Goal: Information Seeking & Learning: Learn about a topic

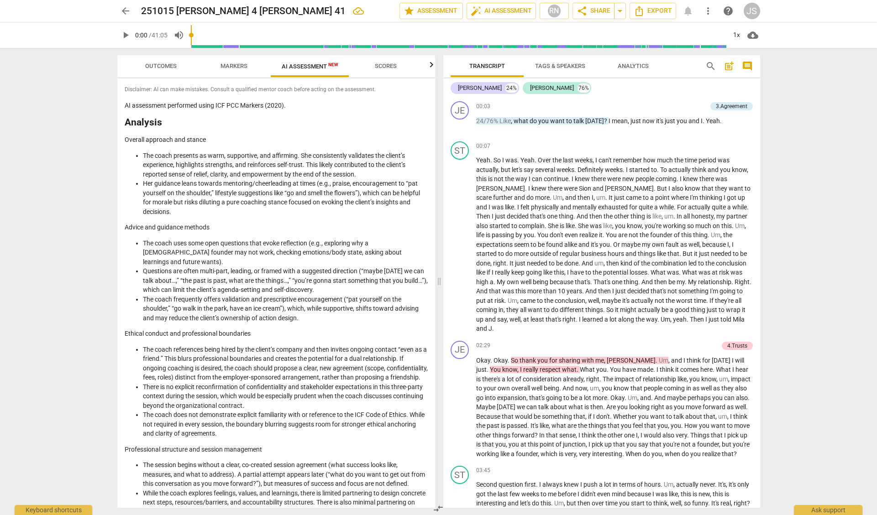
click at [125, 32] on span "play_arrow" at bounding box center [125, 35] width 11 height 11
click at [724, 106] on div "3.Agreement" at bounding box center [732, 106] width 32 height 8
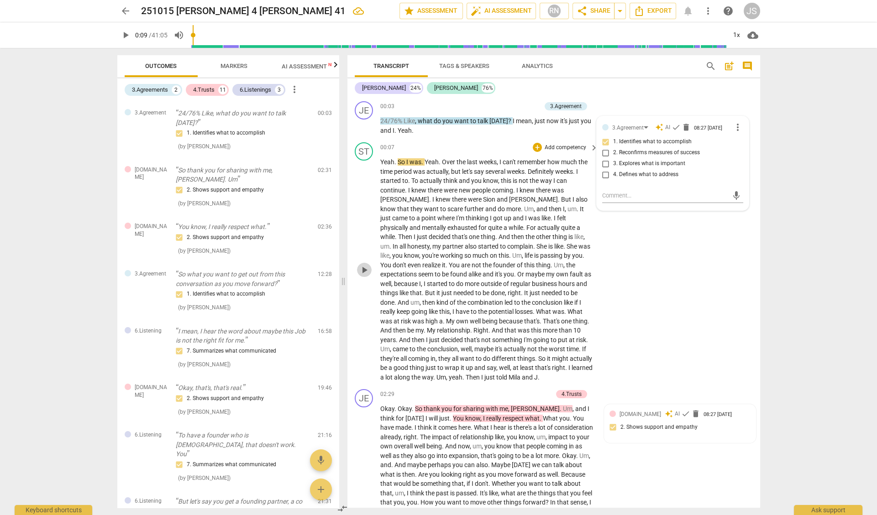
click at [364, 266] on span "play_arrow" at bounding box center [364, 270] width 11 height 11
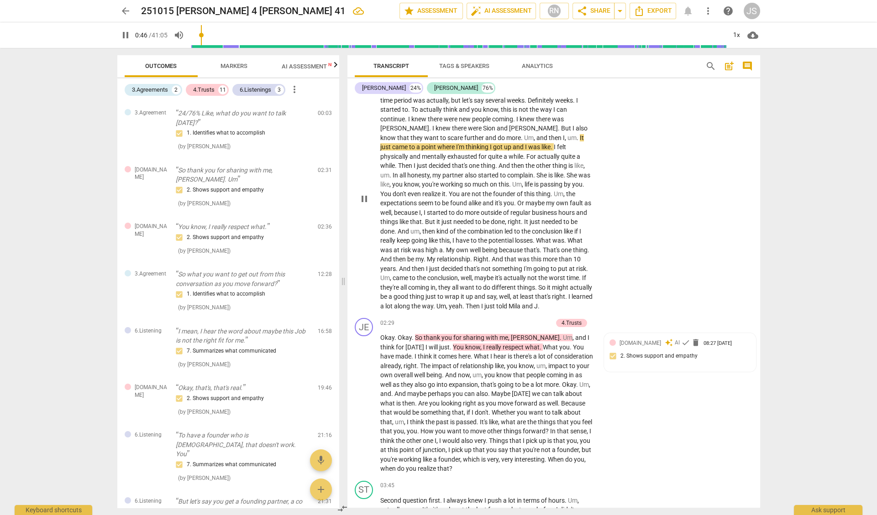
scroll to position [73, 0]
click at [499, 292] on span "well" at bounding box center [504, 295] width 11 height 7
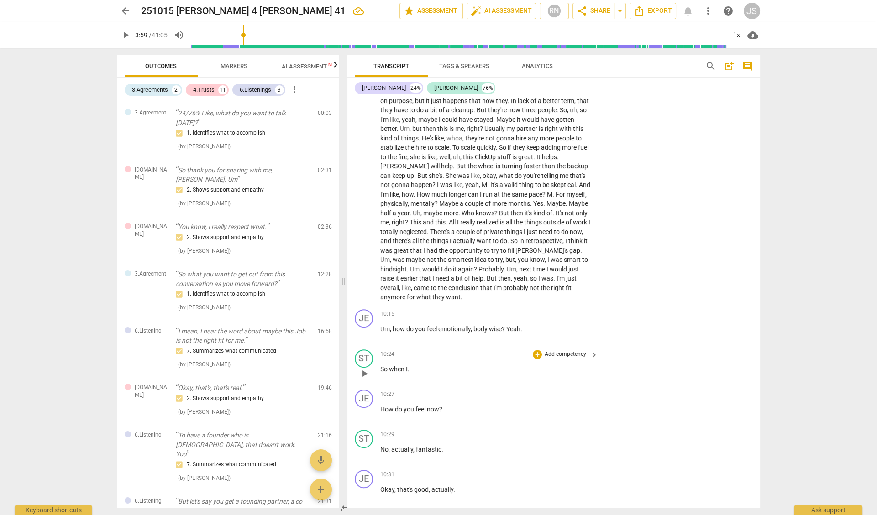
scroll to position [1018, 0]
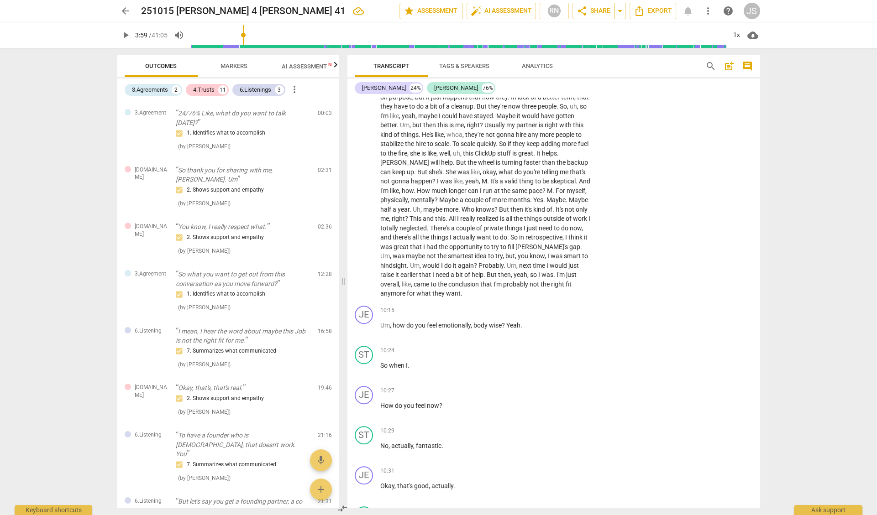
click at [456, 271] on span "bit" at bounding box center [460, 274] width 9 height 7
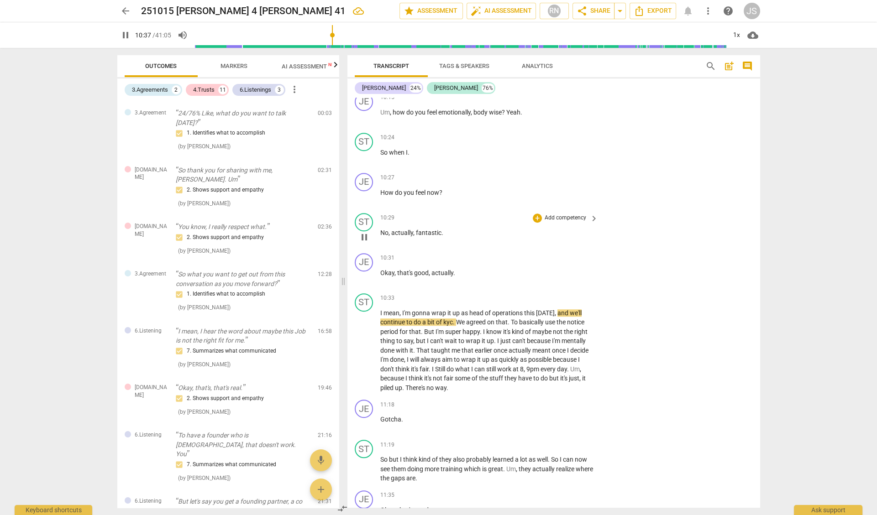
scroll to position [1233, 0]
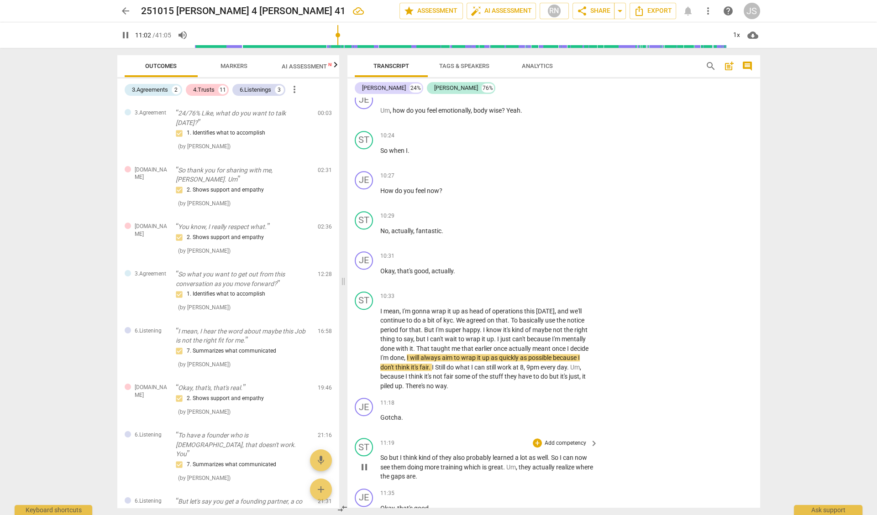
click at [399, 464] on span "them" at bounding box center [399, 467] width 16 height 7
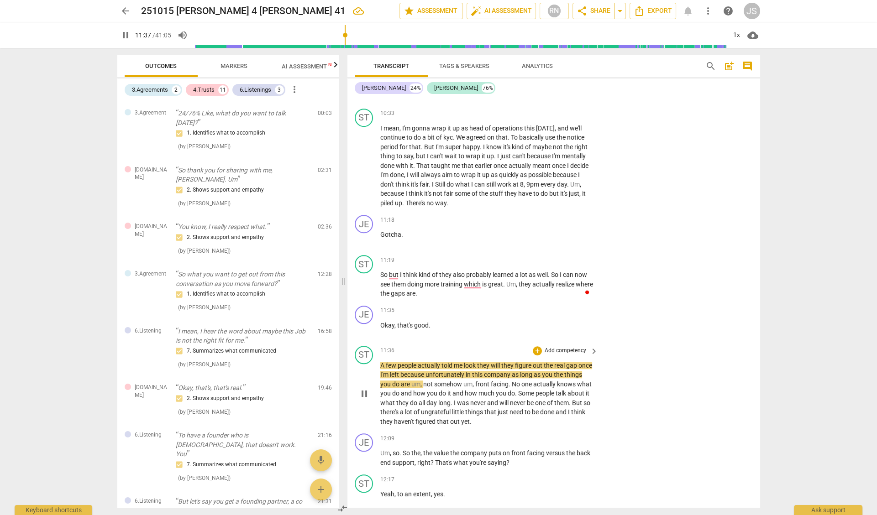
scroll to position [1417, 0]
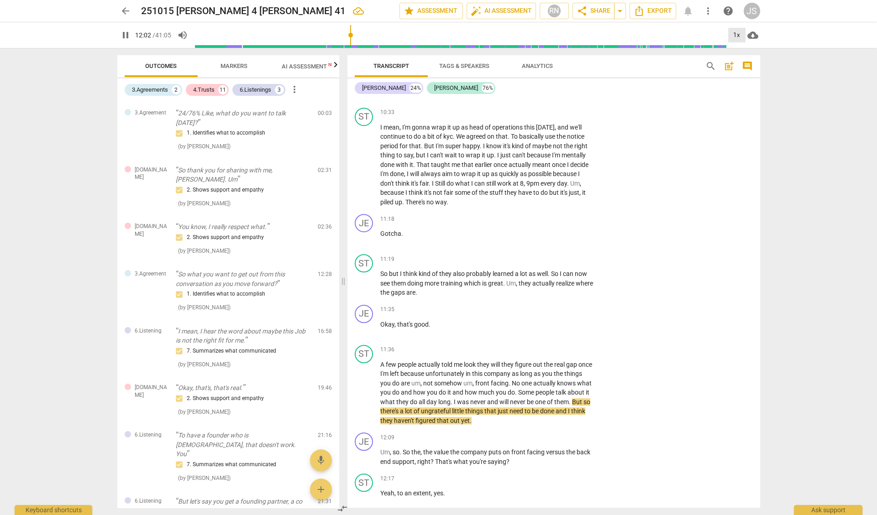
click at [738, 34] on div "1x" at bounding box center [736, 35] width 17 height 15
click at [736, 86] on li "1.5x" at bounding box center [743, 87] width 31 height 17
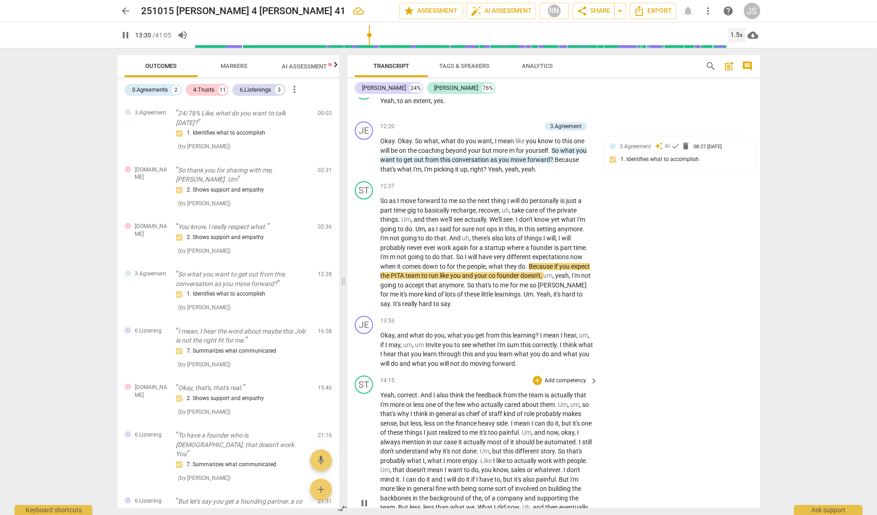
scroll to position [1810, 0]
click at [538, 452] on p "Yeah , correct . And I also think the feedback from the team is actually that I…" at bounding box center [487, 502] width 214 height 225
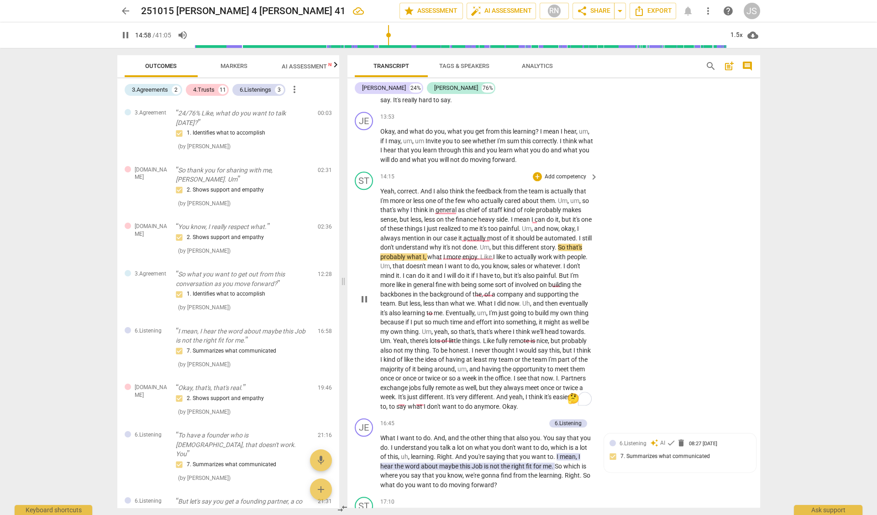
scroll to position [2015, 0]
click at [469, 392] on span "very" at bounding box center [462, 395] width 13 height 7
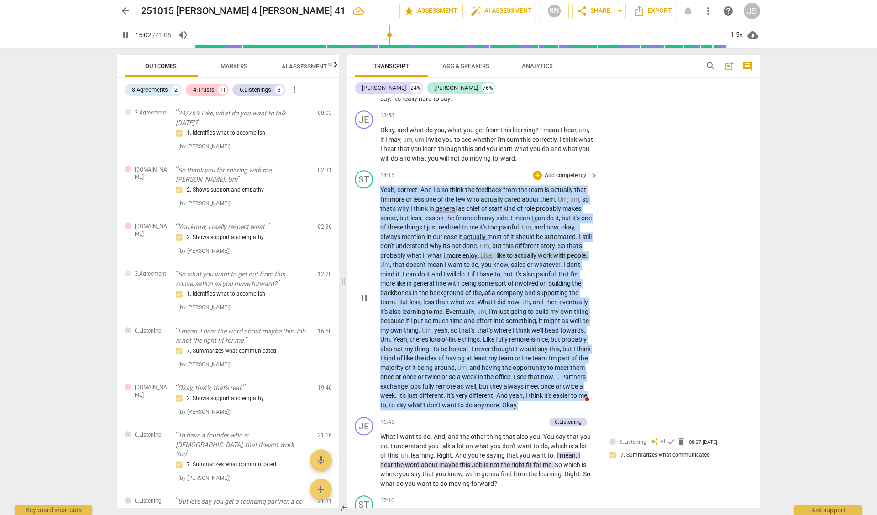
click at [469, 392] on span "very" at bounding box center [462, 395] width 13 height 7
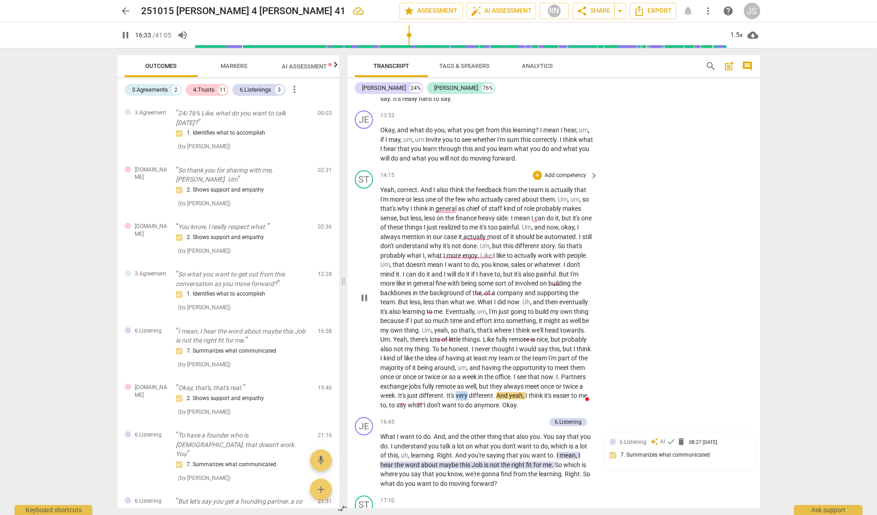
click at [469, 392] on span "very" at bounding box center [462, 395] width 13 height 7
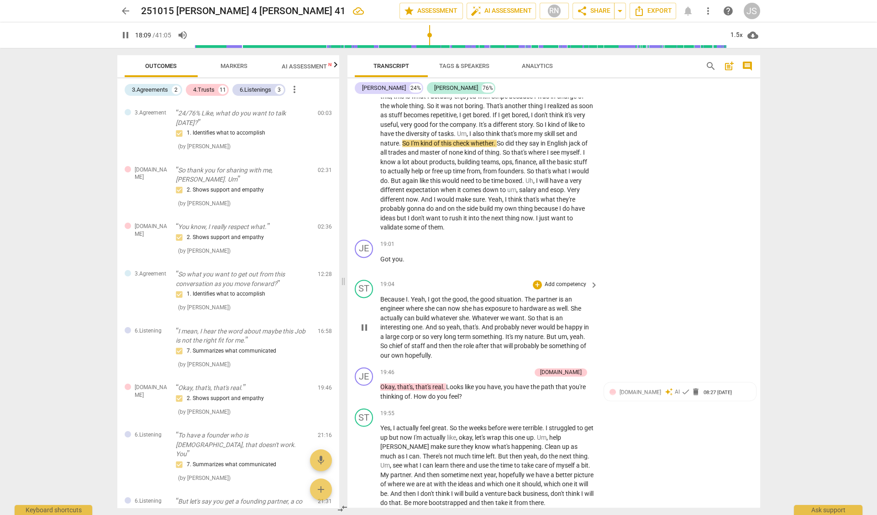
scroll to position [2473, 0]
click at [380, 341] on span "So" at bounding box center [384, 344] width 9 height 7
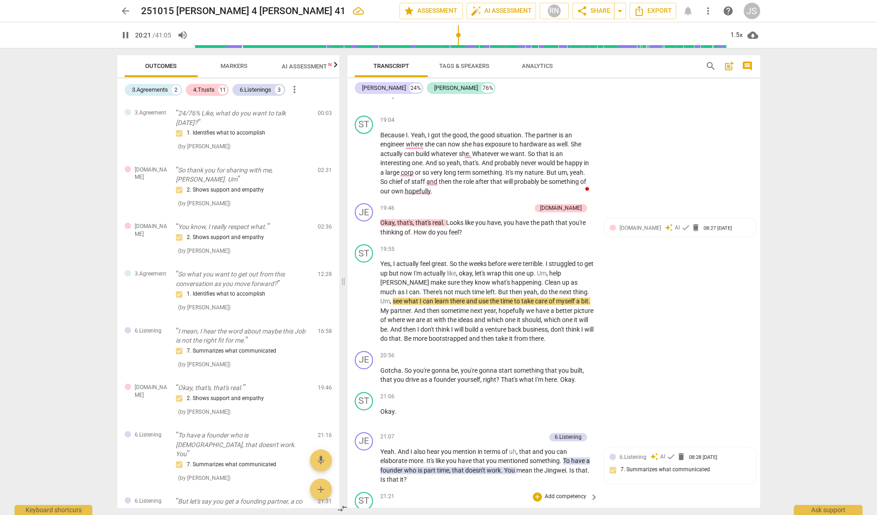
scroll to position [2636, 0]
click at [361, 370] on span "pause" at bounding box center [364, 375] width 11 height 11
click at [361, 370] on span "play_arrow" at bounding box center [364, 375] width 11 height 11
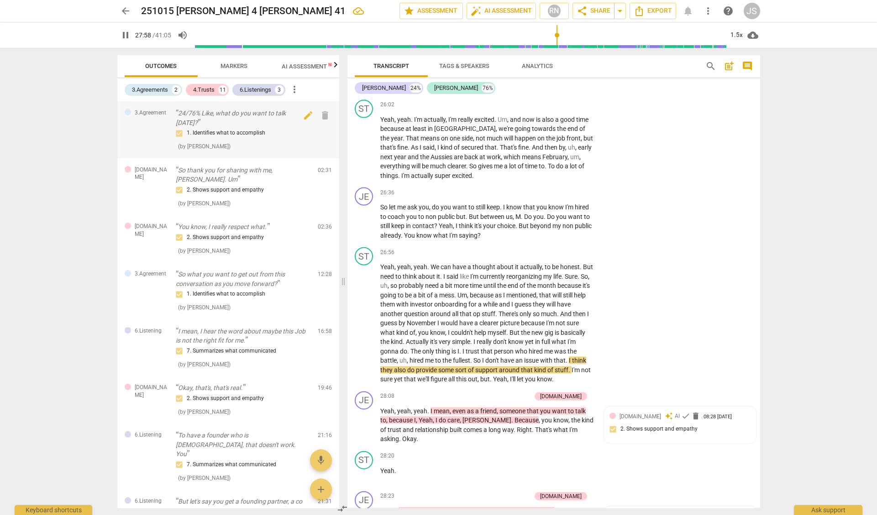
scroll to position [0, 0]
click at [235, 67] on span "Markers" at bounding box center [234, 66] width 27 height 7
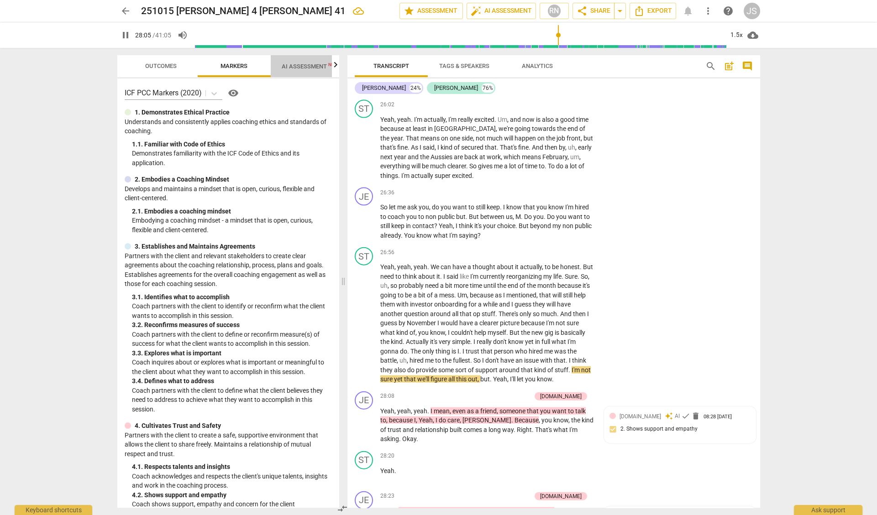
click at [311, 67] on span "AI Assessment New" at bounding box center [310, 66] width 57 height 7
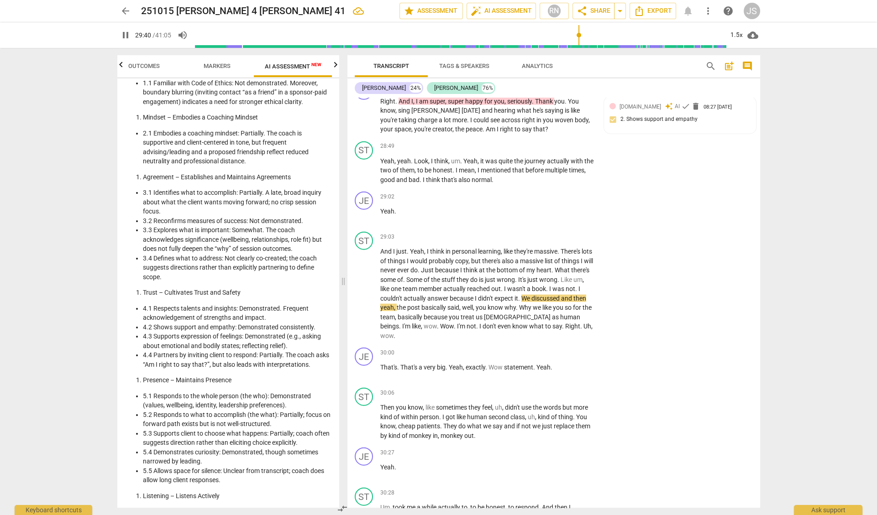
scroll to position [888, 0]
type input "1800"
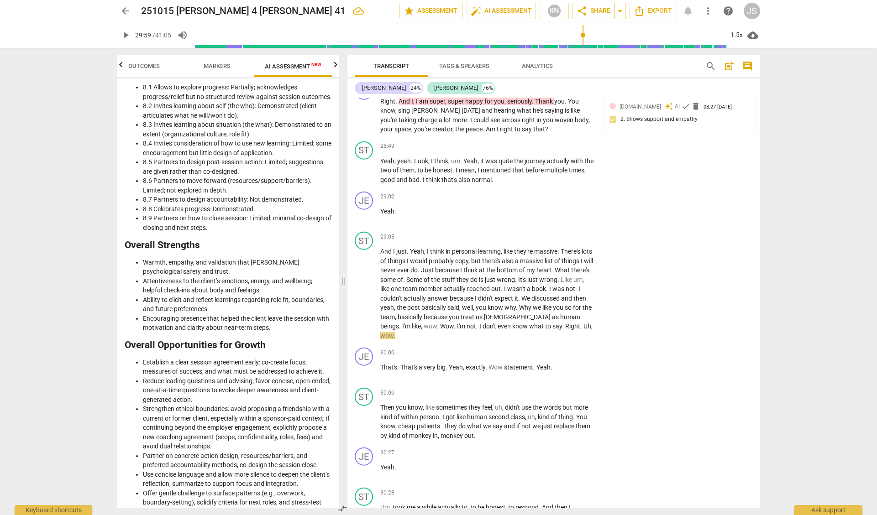
scroll to position [1679, 0]
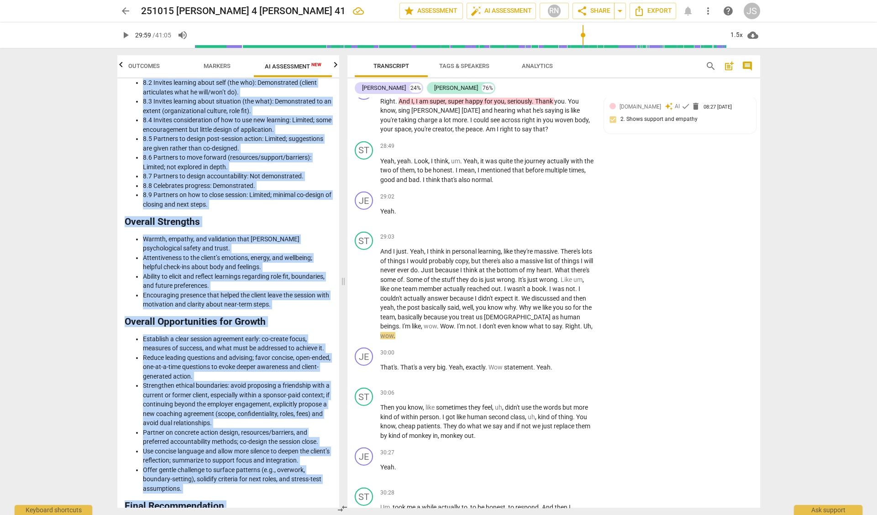
drag, startPoint x: 129, startPoint y: 113, endPoint x: 294, endPoint y: 496, distance: 417.0
copy div "3.7 Loremips dolo Sita co Adipis: Eli seddoeiusmod. Temporin, utlabore etdolore…"
click at [364, 367] on span "play_arrow" at bounding box center [364, 372] width 11 height 11
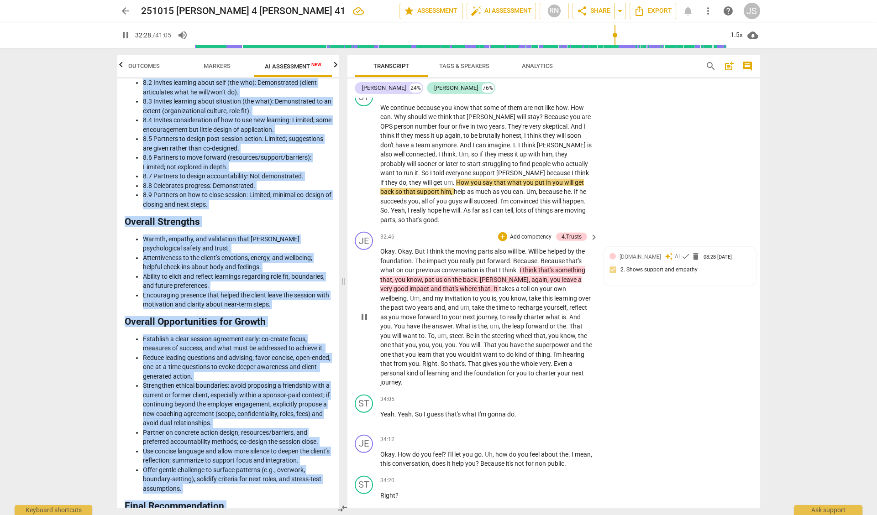
scroll to position [5141, 0]
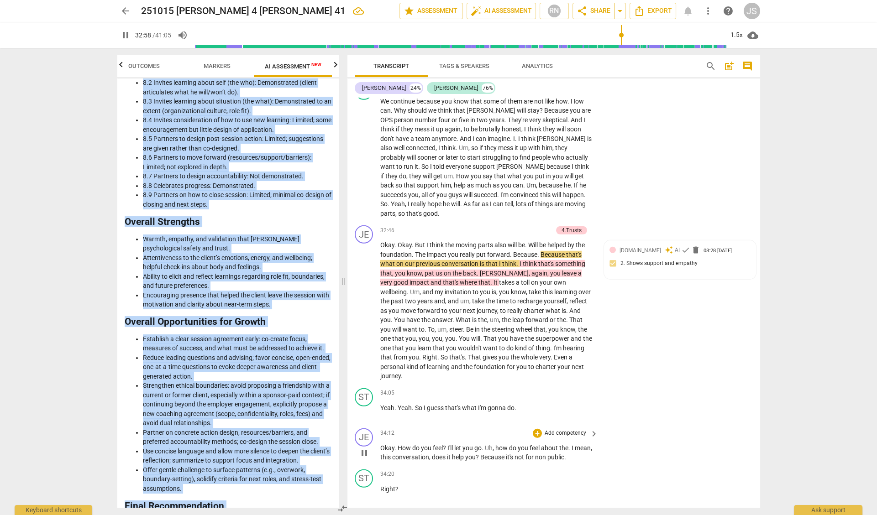
click at [363, 448] on span "pause" at bounding box center [364, 453] width 11 height 11
click at [363, 448] on span "play_arrow" at bounding box center [364, 453] width 11 height 11
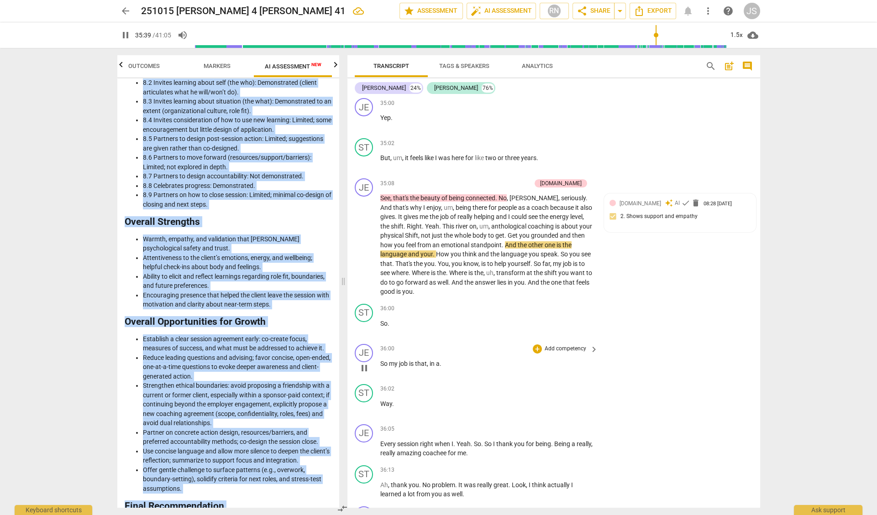
scroll to position [5924, 0]
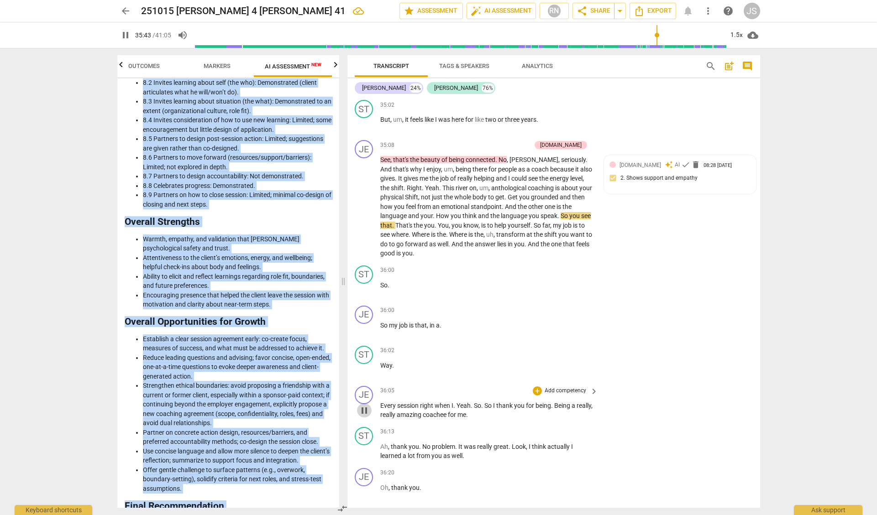
click at [364, 405] on span "pause" at bounding box center [364, 410] width 11 height 11
click at [364, 405] on span "play_arrow" at bounding box center [364, 410] width 11 height 11
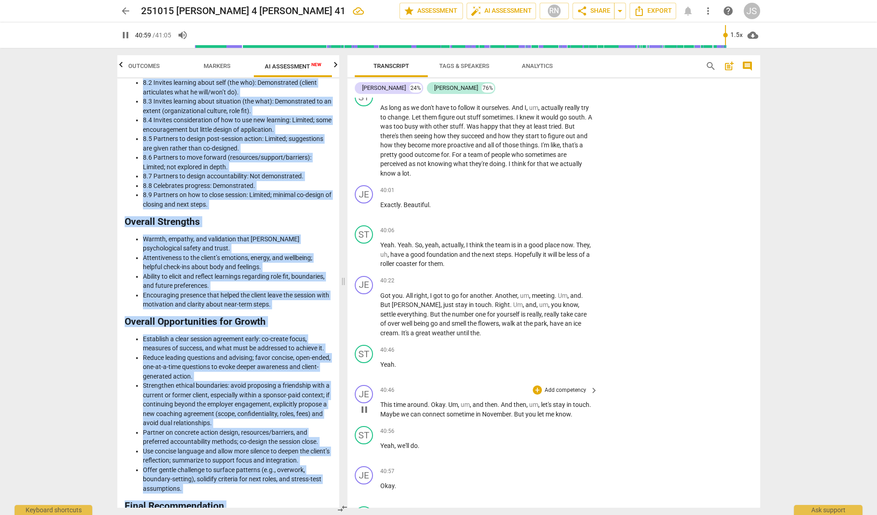
scroll to position [7275, 0]
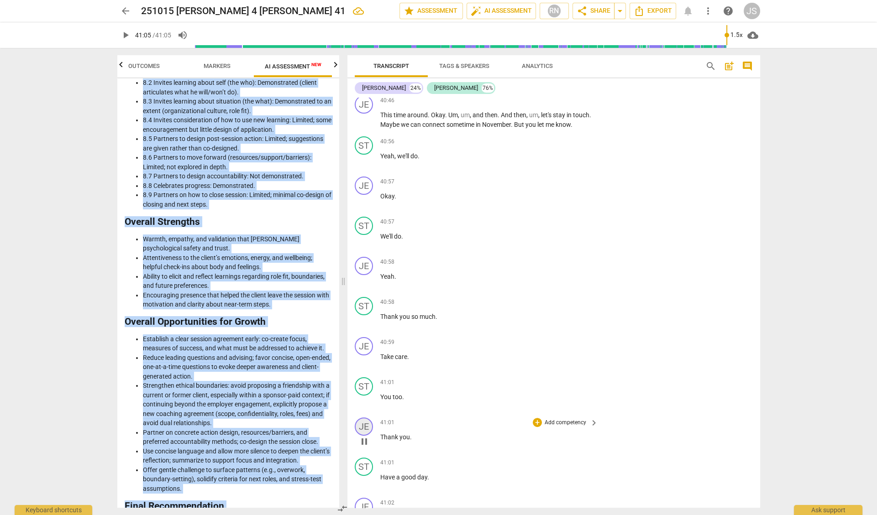
type input "2465"
click at [125, 11] on span "arrow_back" at bounding box center [125, 10] width 11 height 11
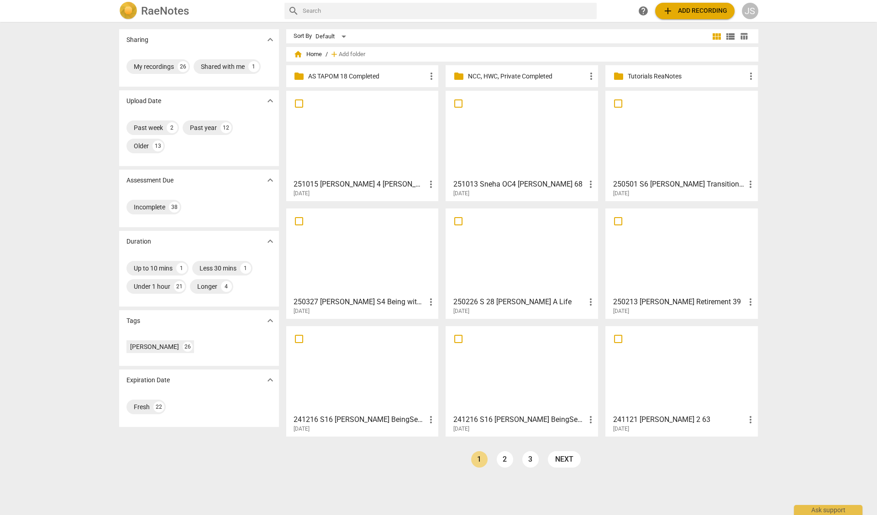
click at [516, 125] on div at bounding box center [522, 134] width 146 height 81
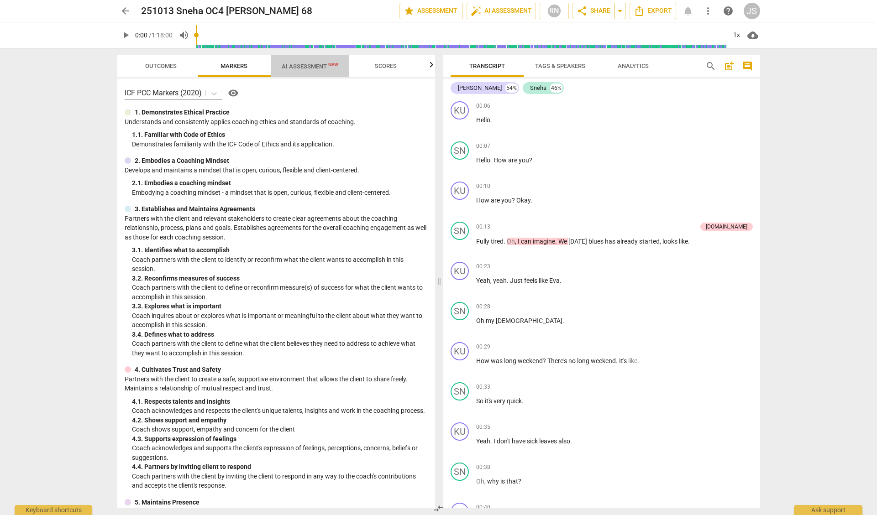
click at [306, 66] on span "AI Assessment New" at bounding box center [310, 66] width 57 height 7
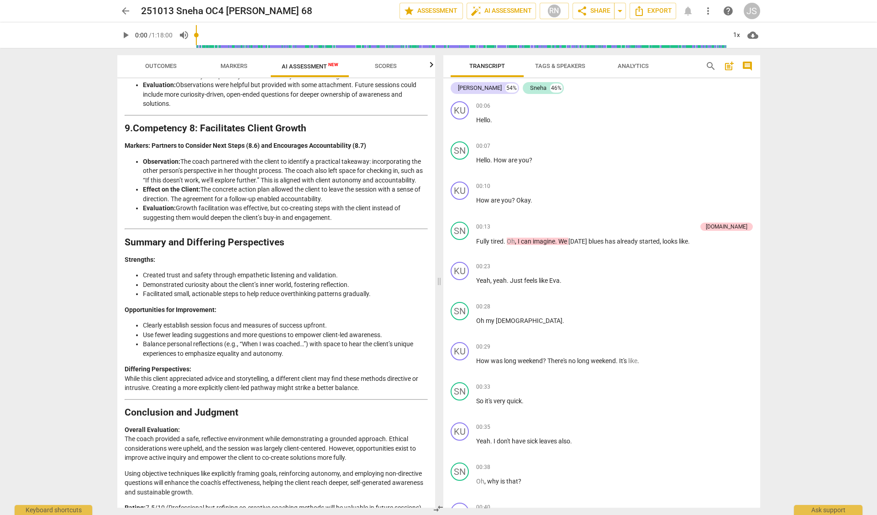
scroll to position [1162, 0]
click at [386, 71] on span "Scores" at bounding box center [386, 66] width 44 height 12
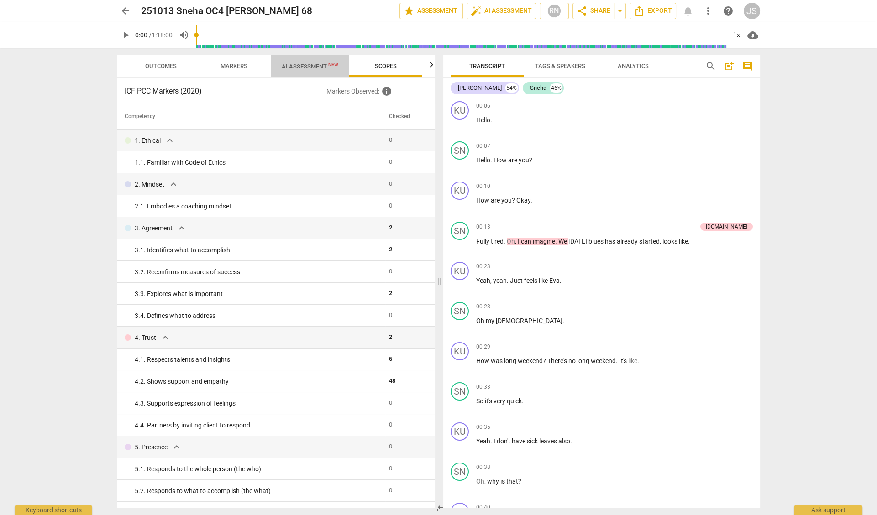
click at [300, 68] on span "AI Assessment New" at bounding box center [310, 66] width 57 height 7
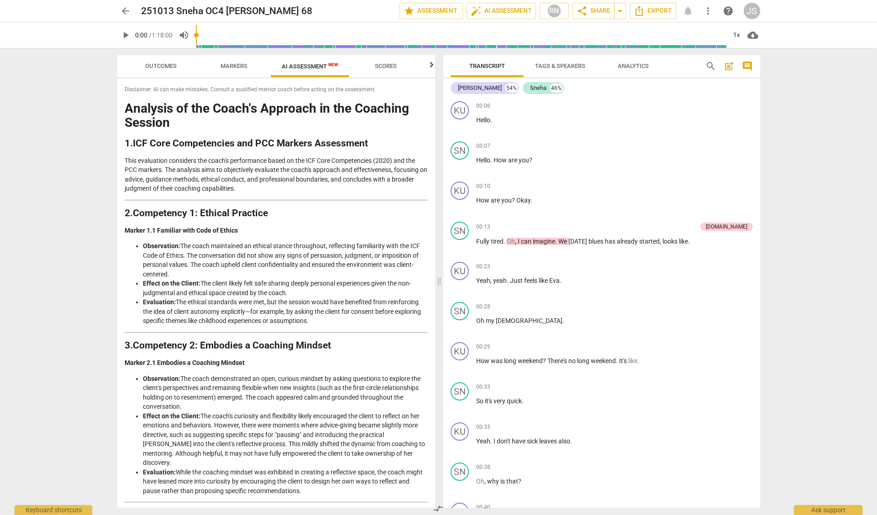
scroll to position [0, 0]
click at [231, 66] on span "Markers" at bounding box center [234, 66] width 27 height 7
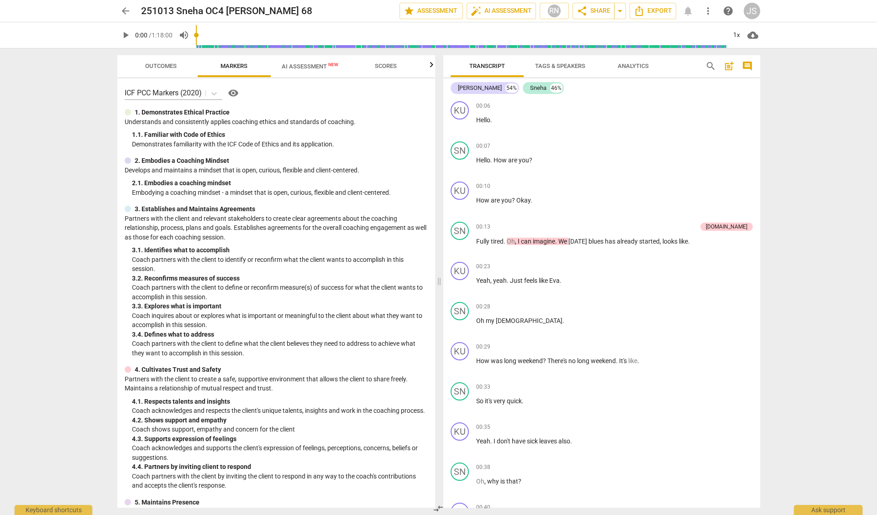
click at [160, 63] on span "Outcomes" at bounding box center [161, 66] width 32 height 7
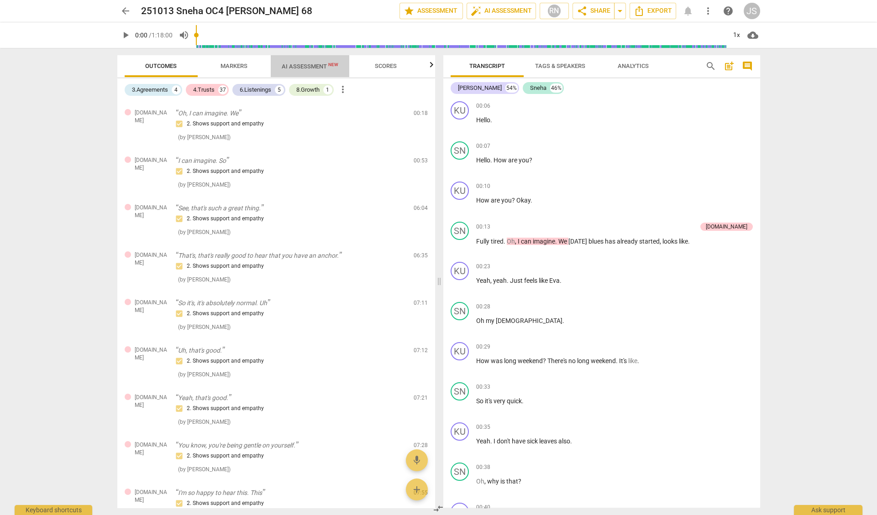
click at [312, 68] on span "AI Assessment New" at bounding box center [310, 66] width 57 height 7
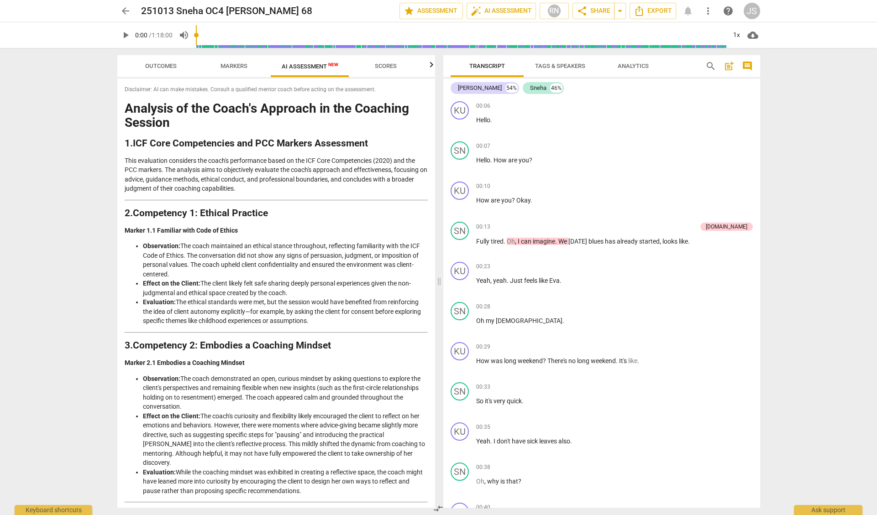
click at [387, 64] on span "Scores" at bounding box center [386, 66] width 22 height 7
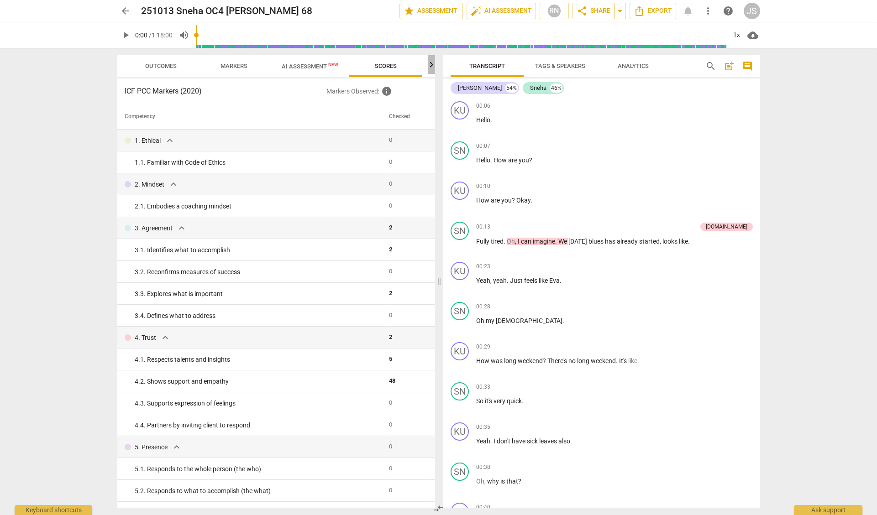
click at [430, 65] on icon "button" at bounding box center [431, 64] width 11 height 11
click at [316, 66] on span "AI Assessment New" at bounding box center [310, 66] width 57 height 7
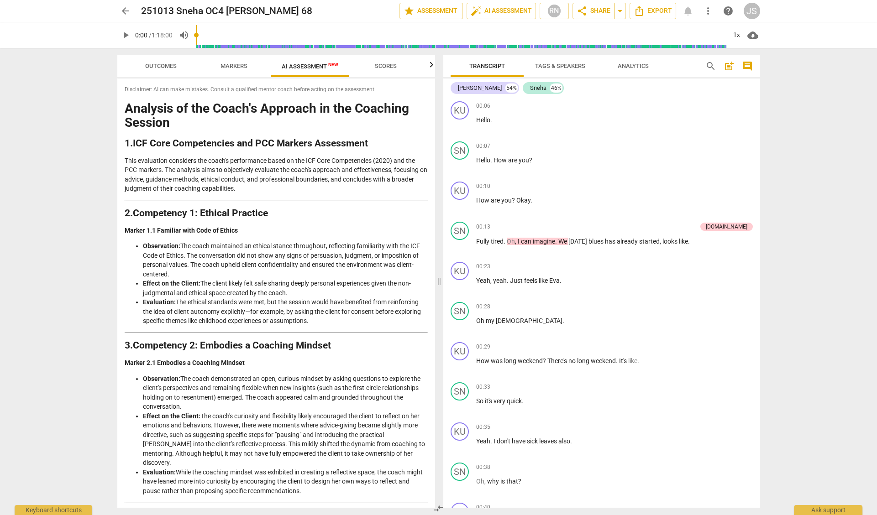
click at [382, 63] on span "Scores" at bounding box center [386, 66] width 22 height 7
